Goal: Transaction & Acquisition: Obtain resource

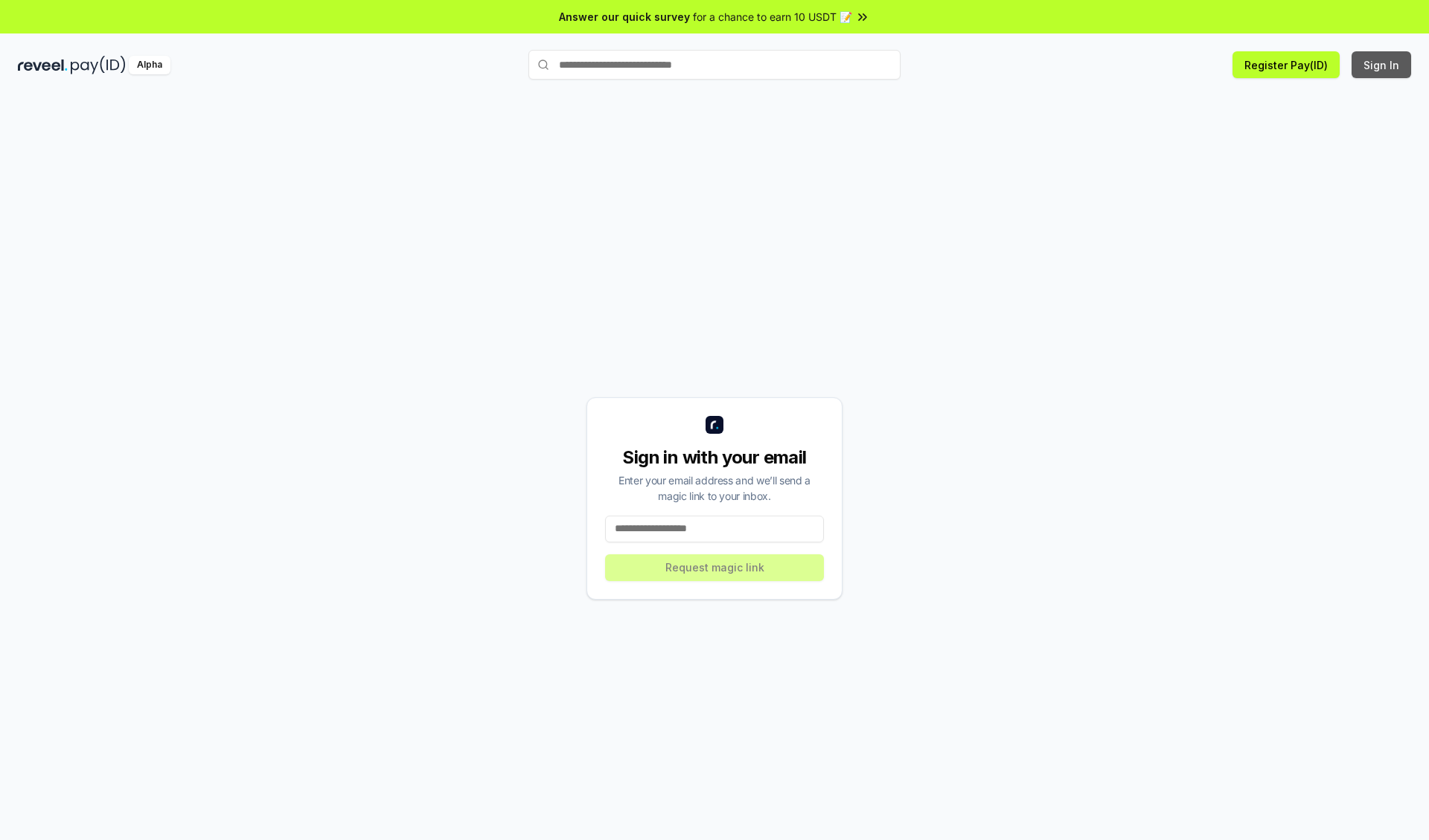
click at [1383, 65] on button "Sign In" at bounding box center [1382, 64] width 59 height 27
type input "**********"
click at [715, 567] on button "Request magic link" at bounding box center [714, 567] width 218 height 27
